Goal: Transaction & Acquisition: Purchase product/service

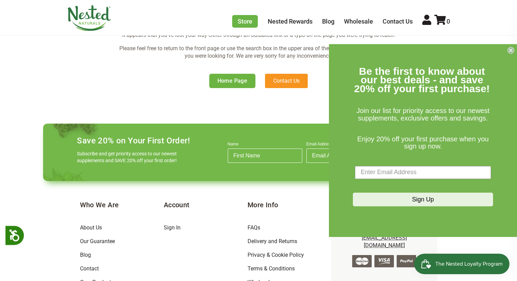
scroll to position [157, 0]
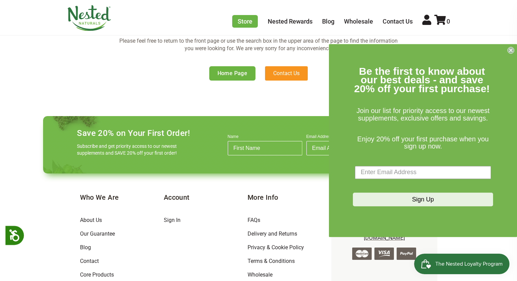
click at [511, 49] on circle "Close dialog" at bounding box center [511, 50] width 6 height 6
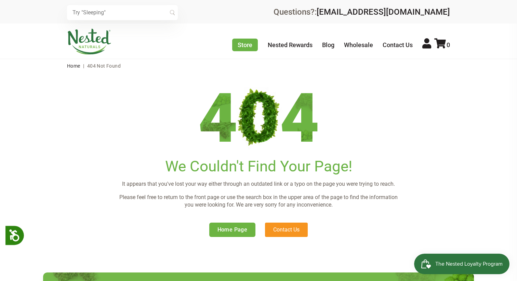
scroll to position [0, 0]
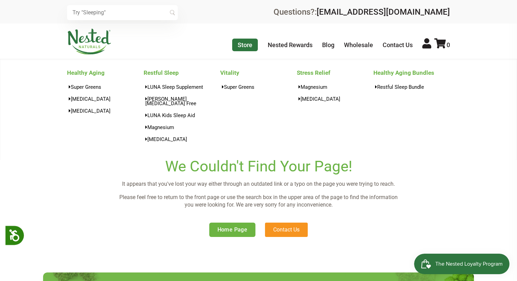
click at [250, 44] on link "Store" at bounding box center [245, 45] width 26 height 13
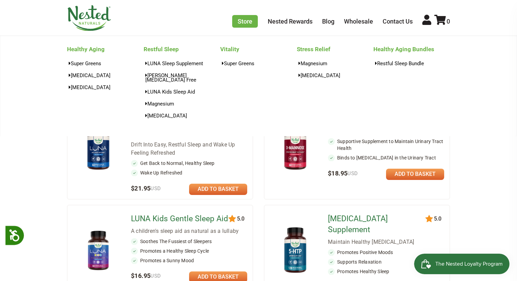
scroll to position [262, 0]
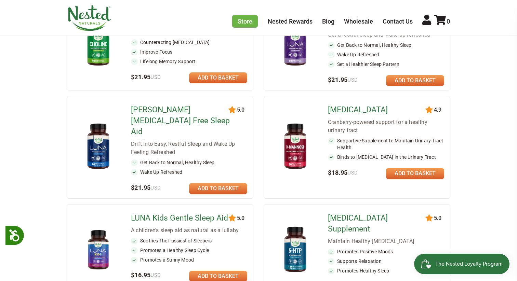
click at [100, 135] on img at bounding box center [98, 147] width 40 height 52
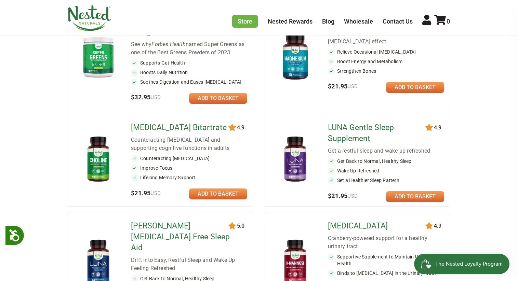
scroll to position [0, 0]
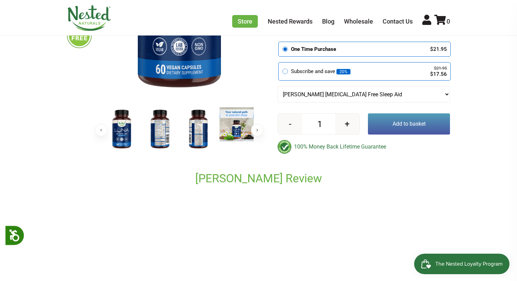
click at [162, 132] on img at bounding box center [160, 129] width 34 height 44
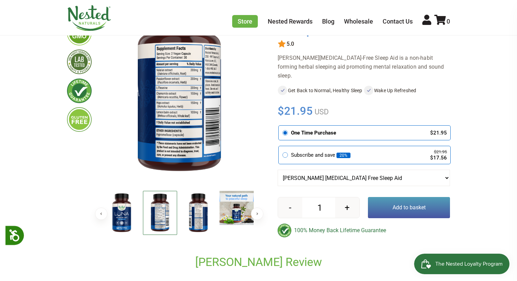
scroll to position [102, 0]
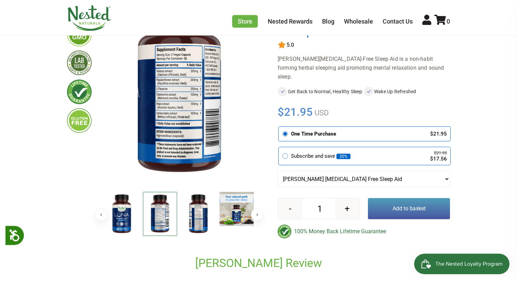
click at [175, 92] on img at bounding box center [179, 86] width 153 height 199
